Goal: Check status: Check status

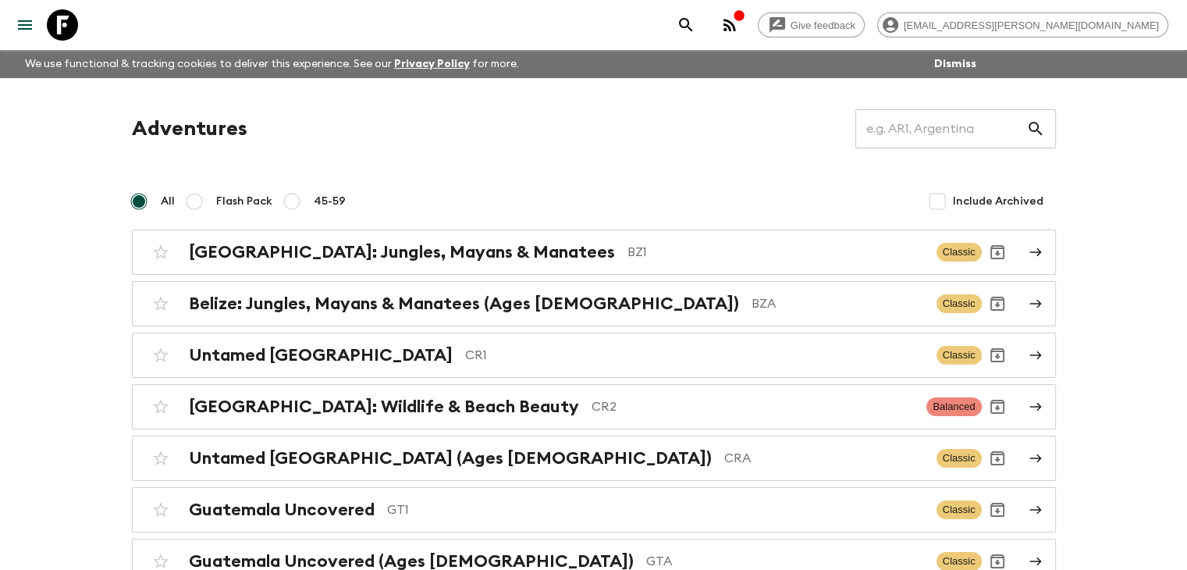
drag, startPoint x: 393, startPoint y: 407, endPoint x: 404, endPoint y: 399, distance: 13.9
click at [393, 407] on h2 "[GEOGRAPHIC_DATA]: Wildlife & Beach Beauty" at bounding box center [384, 406] width 390 height 20
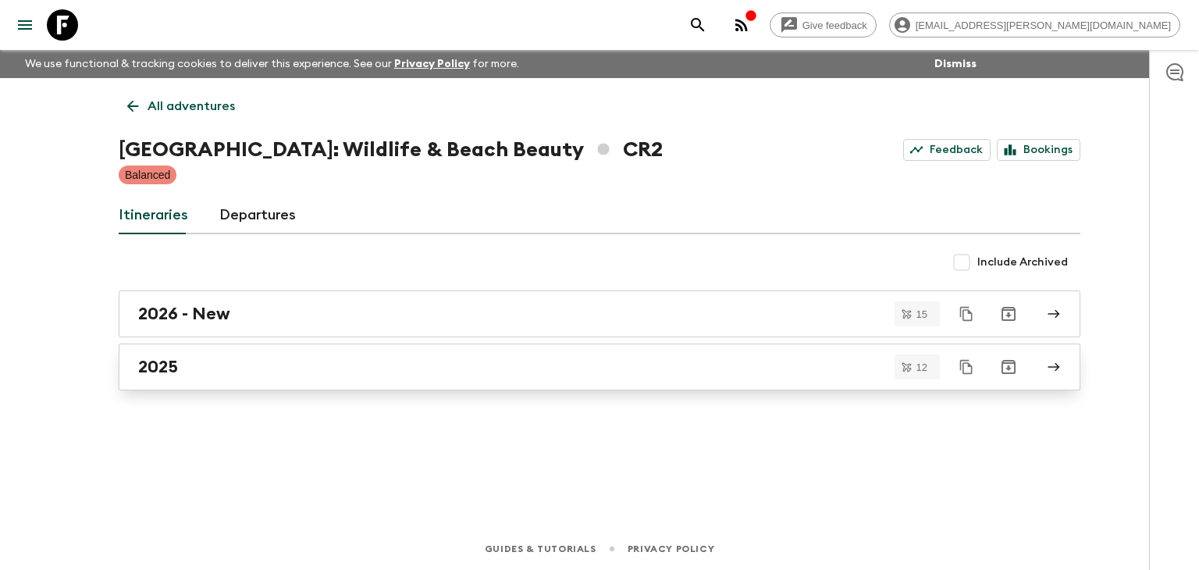
click at [155, 369] on h2 "2025" at bounding box center [158, 367] width 40 height 20
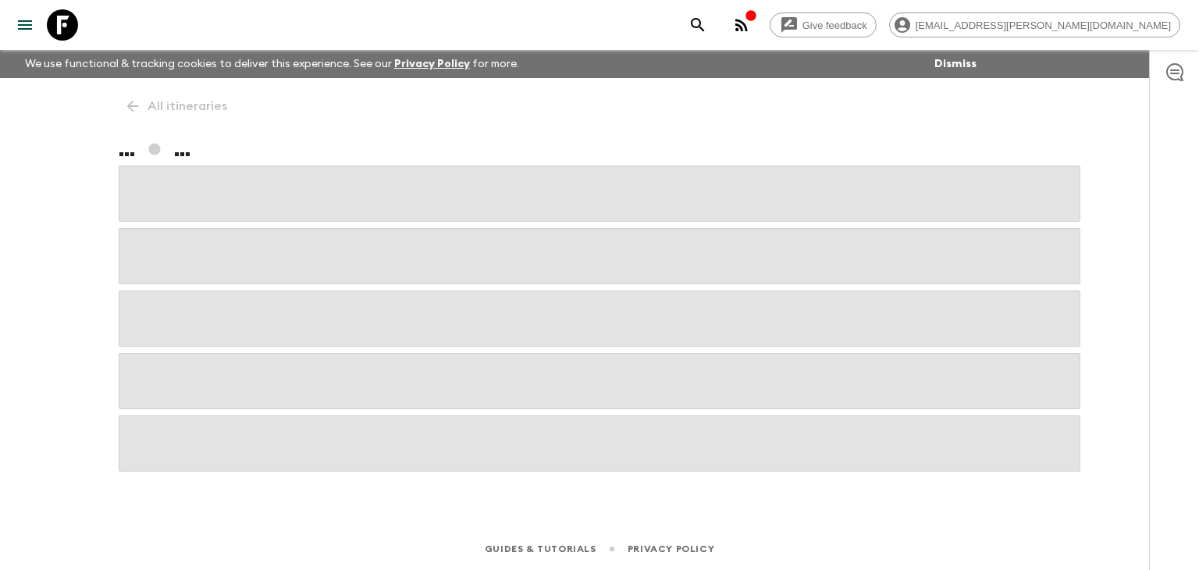
click at [155, 369] on span at bounding box center [599, 381] width 961 height 56
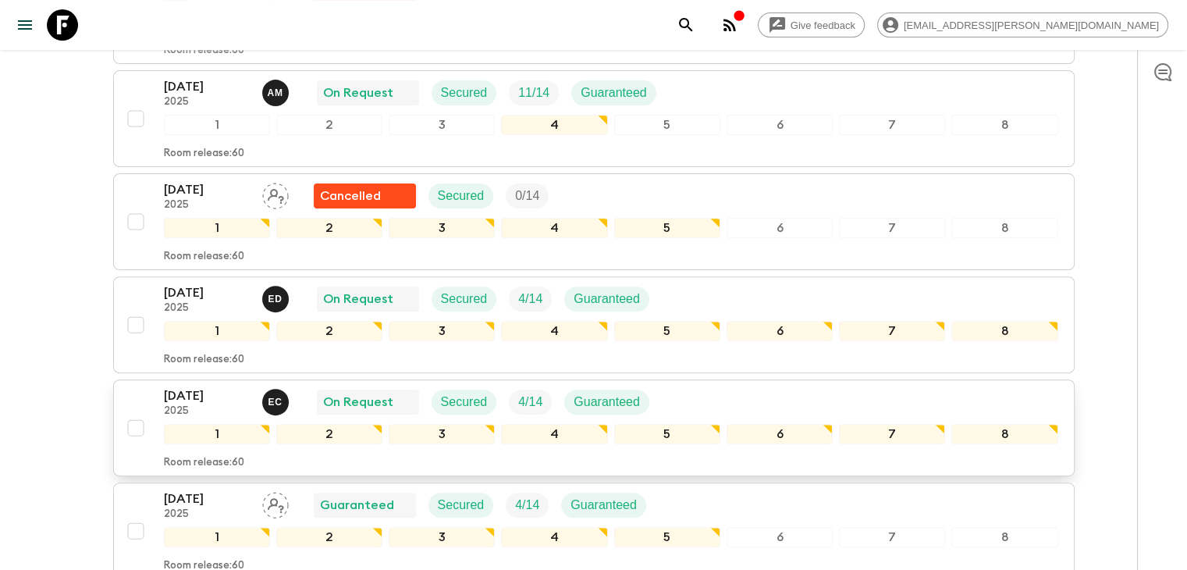
scroll to position [546, 0]
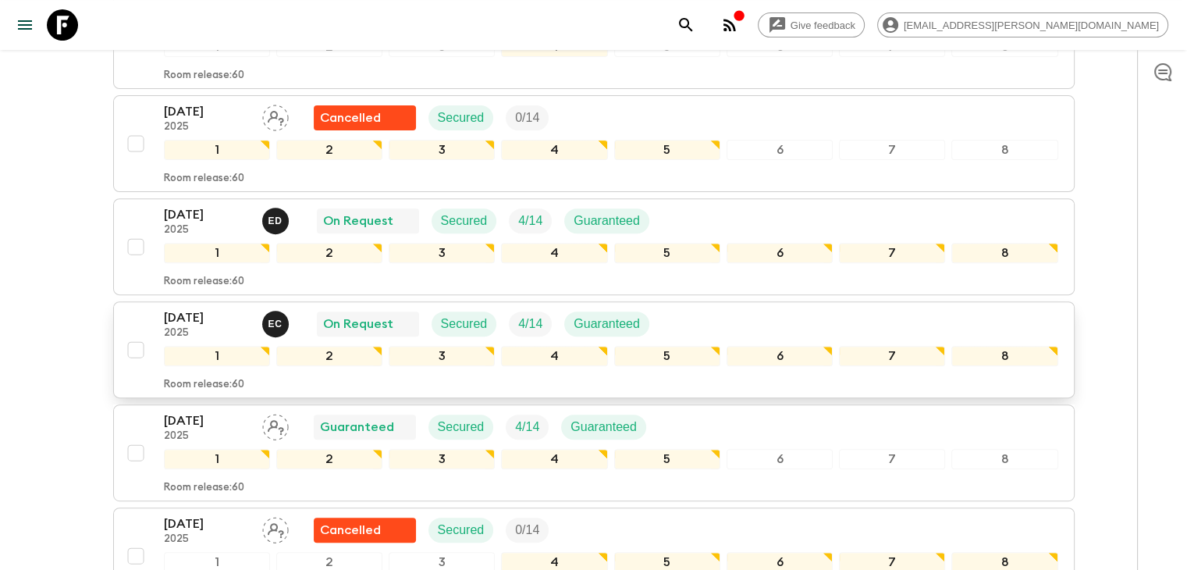
click at [202, 316] on p "[DATE]" at bounding box center [207, 317] width 86 height 19
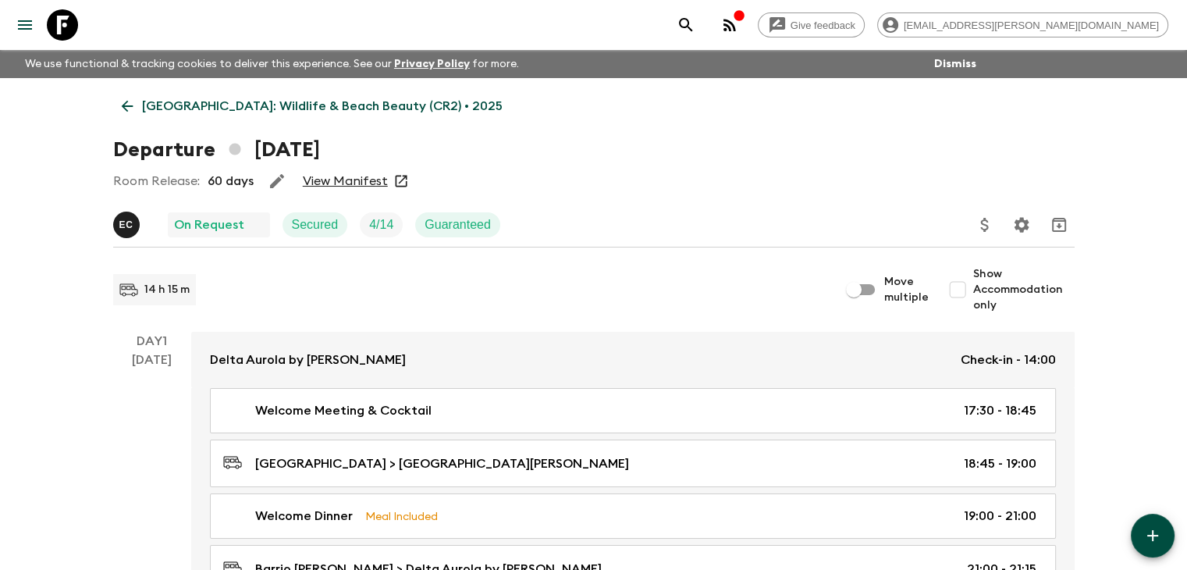
click at [349, 177] on link "View Manifest" at bounding box center [345, 181] width 85 height 16
